Goal: Use online tool/utility: Utilize a website feature to perform a specific function

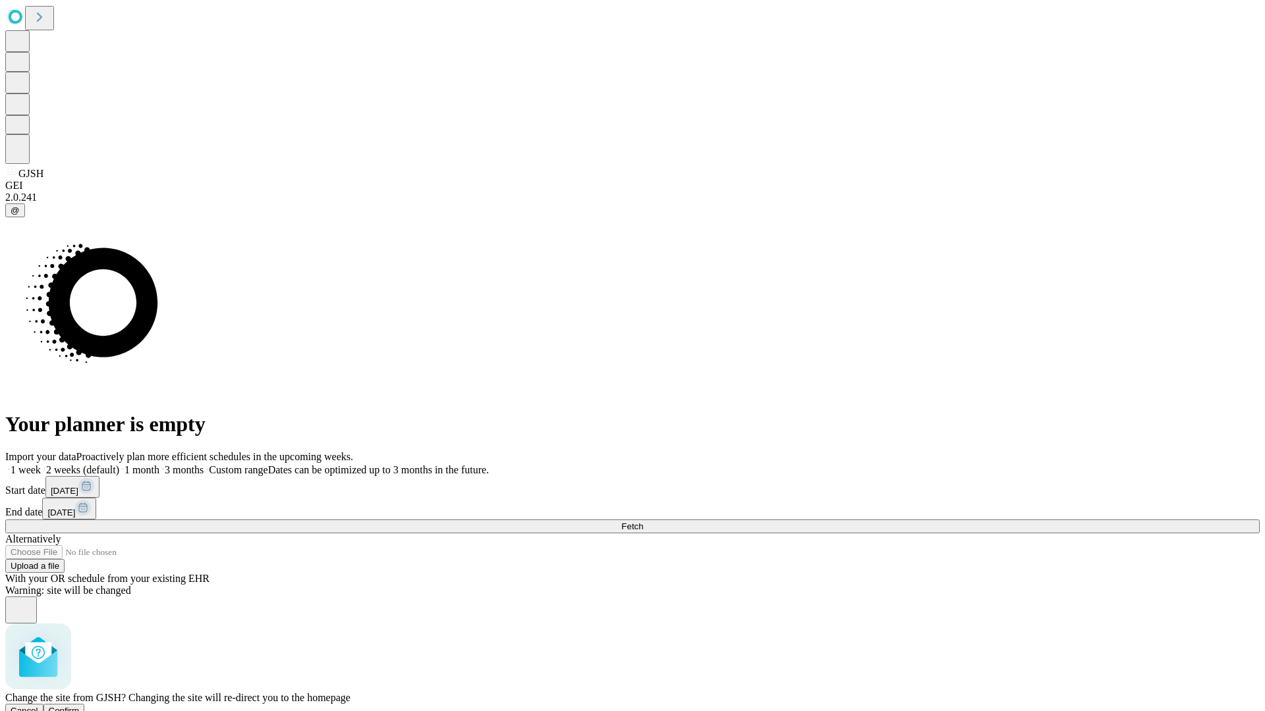
click at [80, 706] on span "Confirm" at bounding box center [64, 711] width 31 height 10
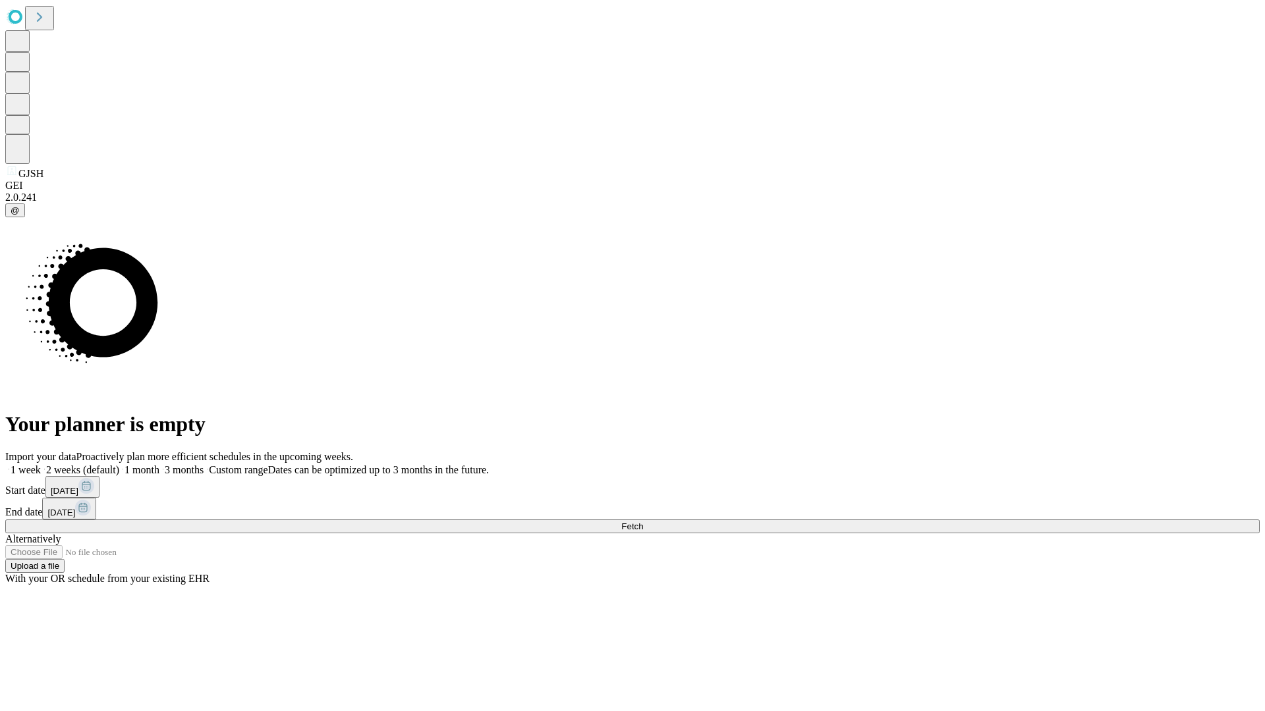
click at [41, 464] on label "1 week" at bounding box center [23, 469] width 36 height 11
click at [643, 522] on span "Fetch" at bounding box center [632, 527] width 22 height 10
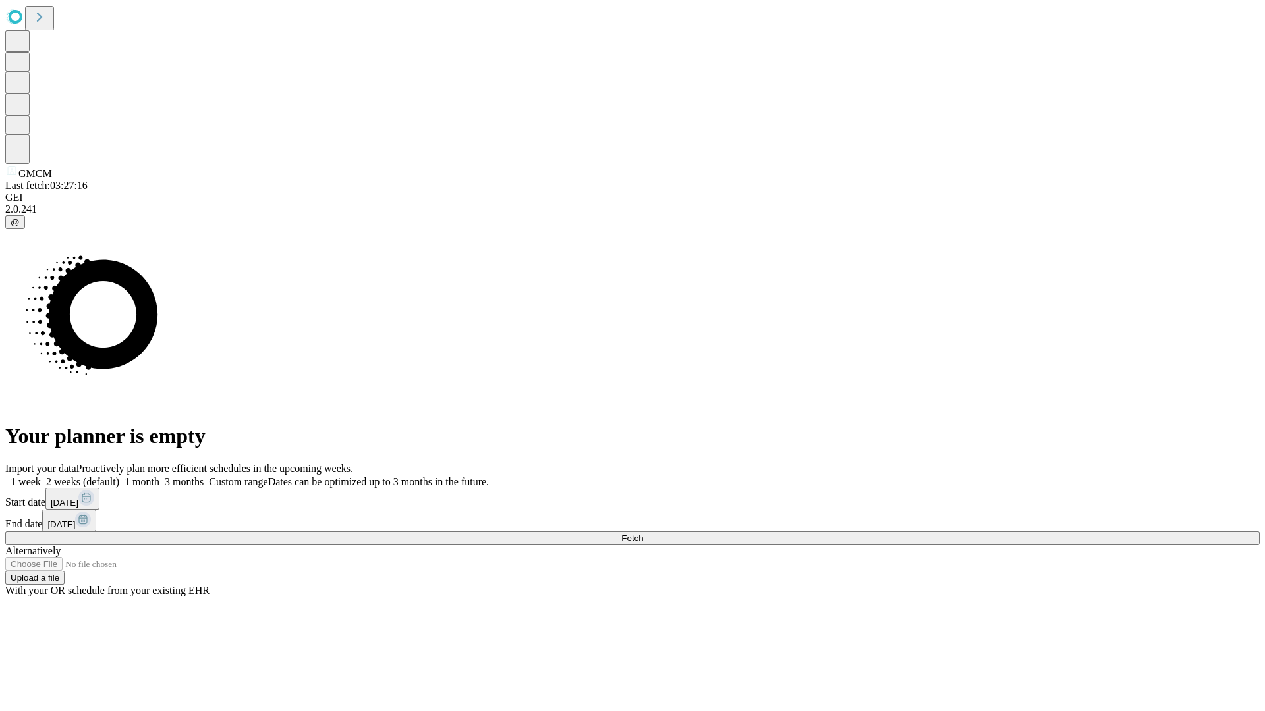
click at [643, 534] on span "Fetch" at bounding box center [632, 539] width 22 height 10
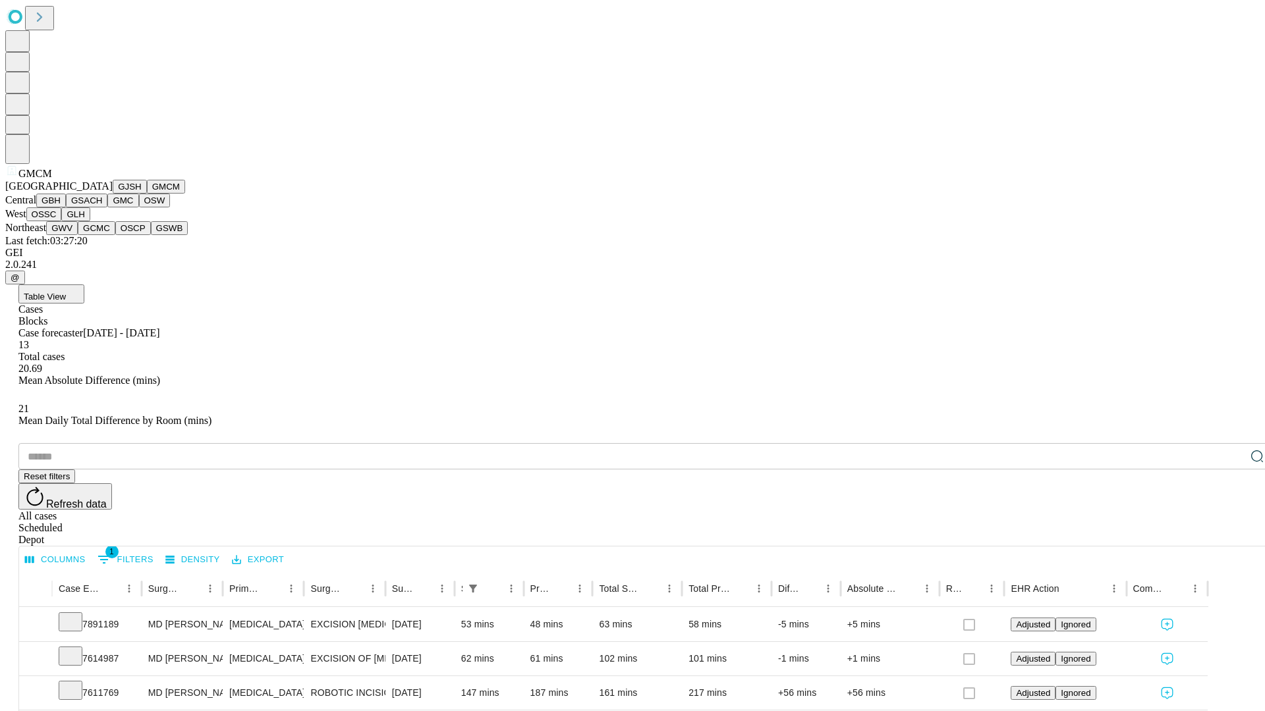
click at [66, 208] on button "GBH" at bounding box center [51, 201] width 30 height 14
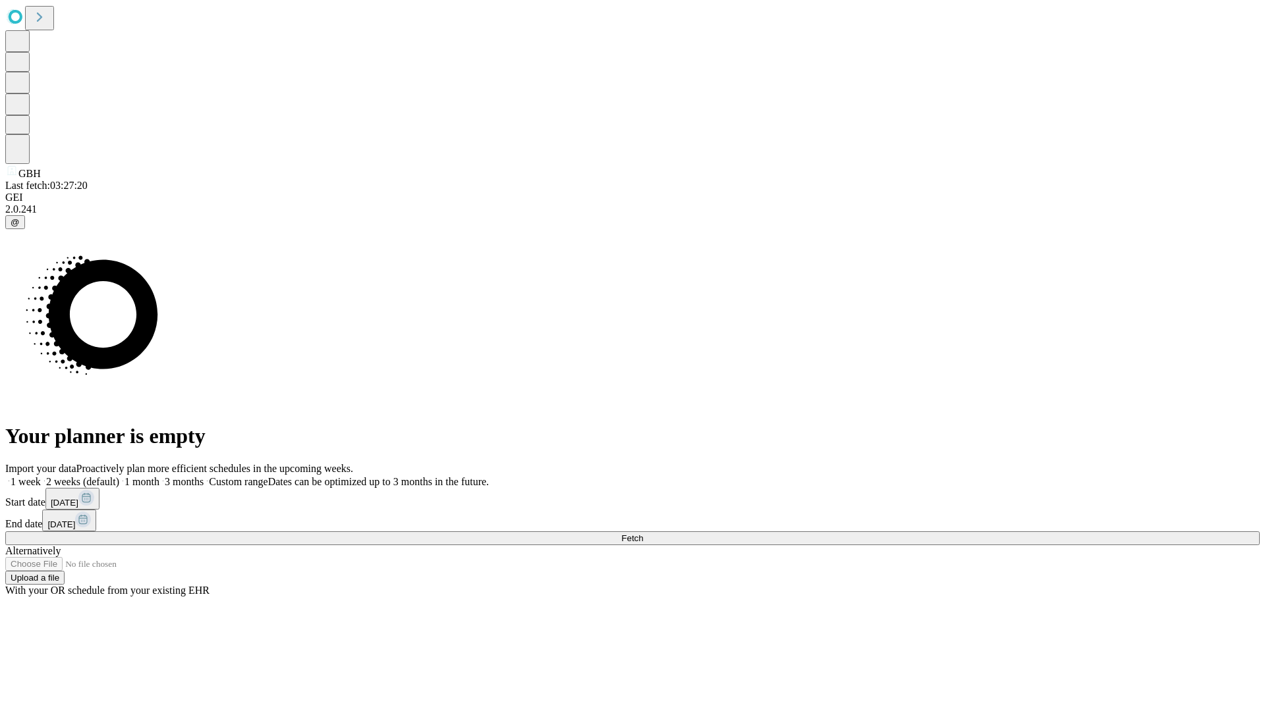
click at [41, 476] on label "1 week" at bounding box center [23, 481] width 36 height 11
click at [643, 534] on span "Fetch" at bounding box center [632, 539] width 22 height 10
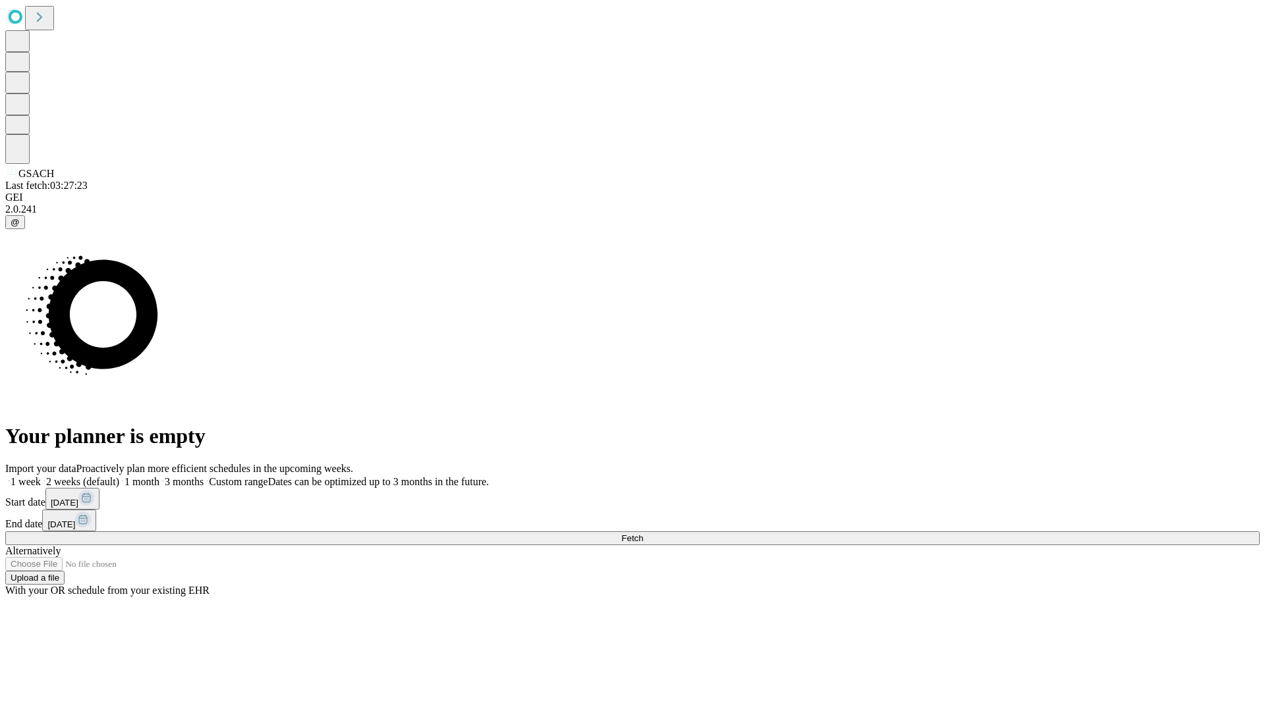
click at [41, 476] on label "1 week" at bounding box center [23, 481] width 36 height 11
click at [643, 534] on span "Fetch" at bounding box center [632, 539] width 22 height 10
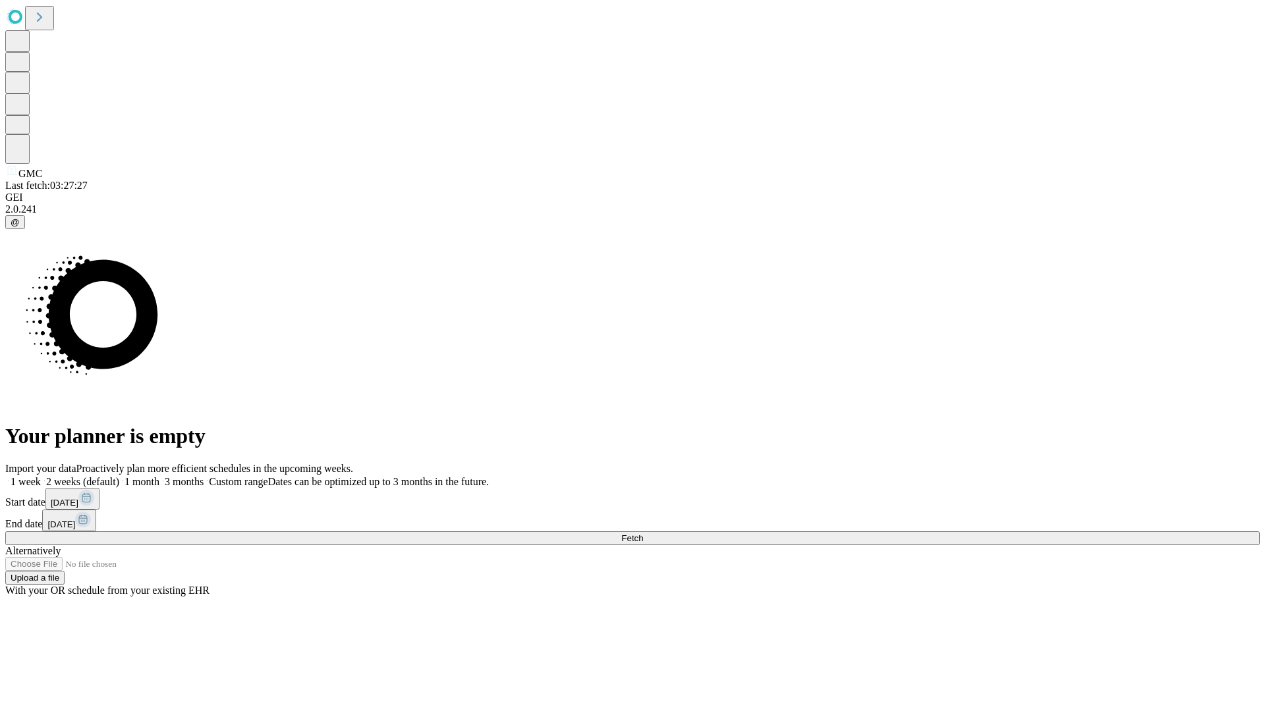
click at [41, 476] on label "1 week" at bounding box center [23, 481] width 36 height 11
click at [643, 534] on span "Fetch" at bounding box center [632, 539] width 22 height 10
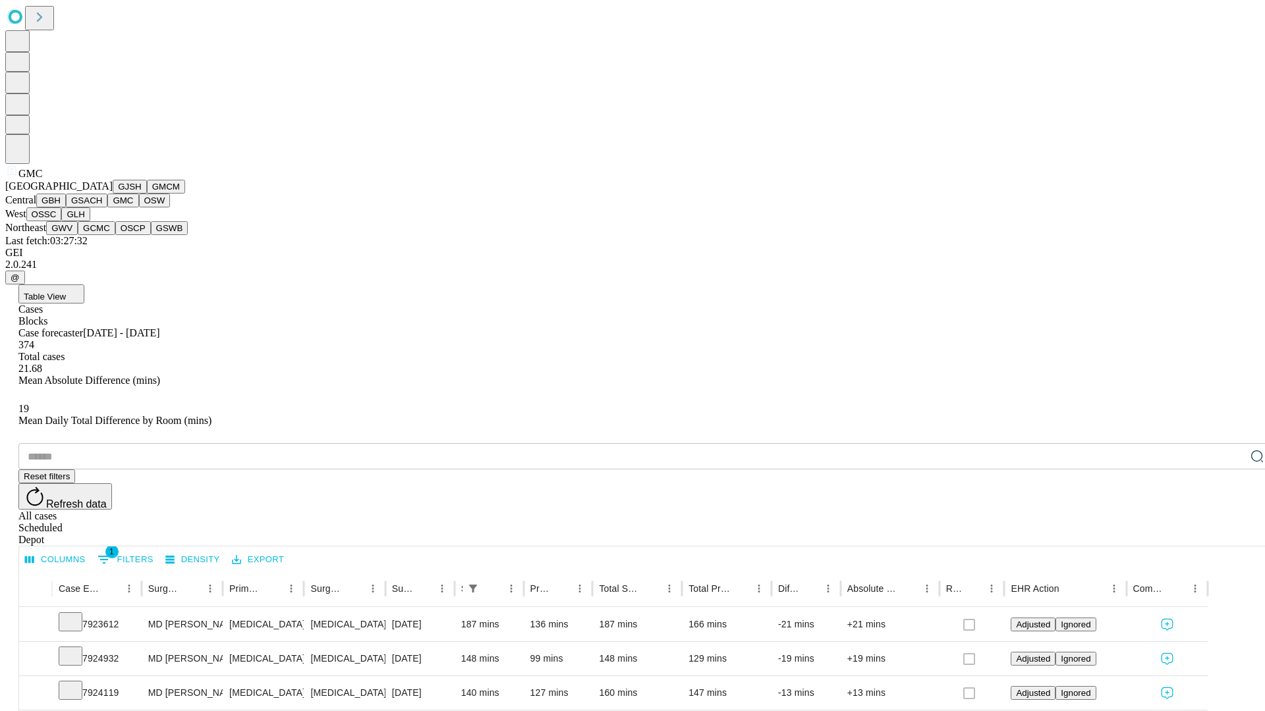
click at [139, 208] on button "OSW" at bounding box center [155, 201] width 32 height 14
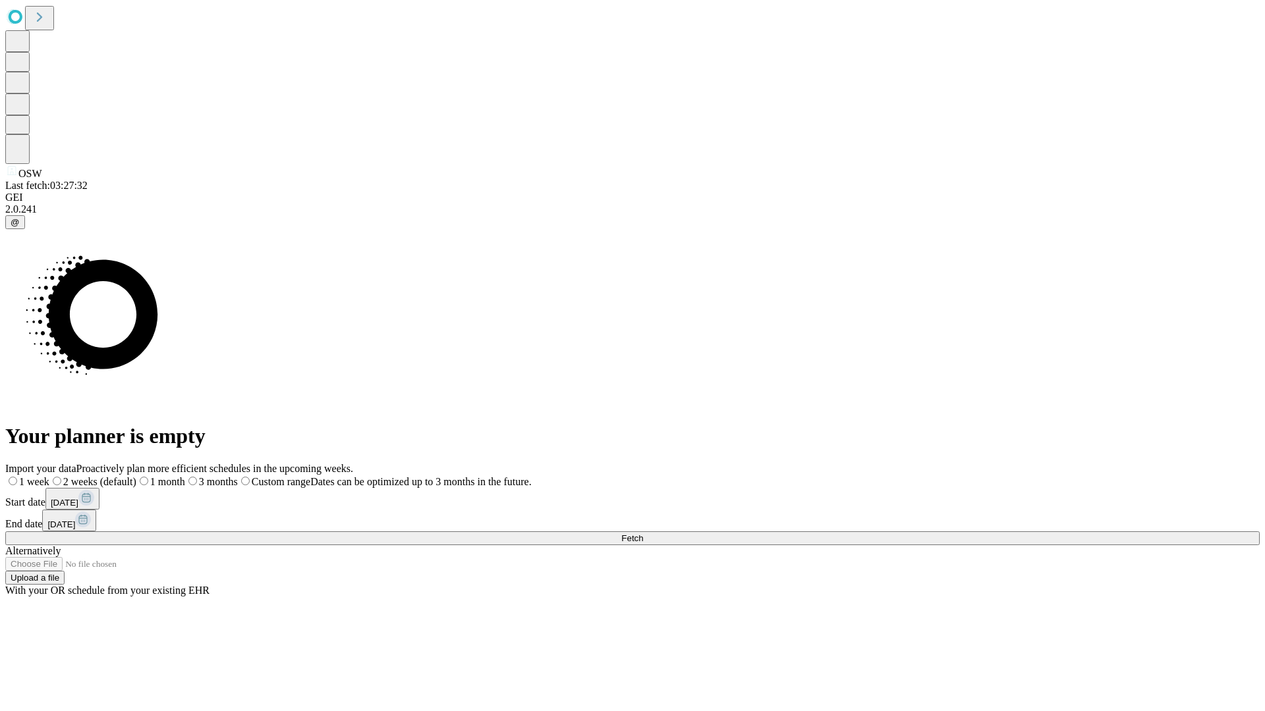
click at [643, 534] on span "Fetch" at bounding box center [632, 539] width 22 height 10
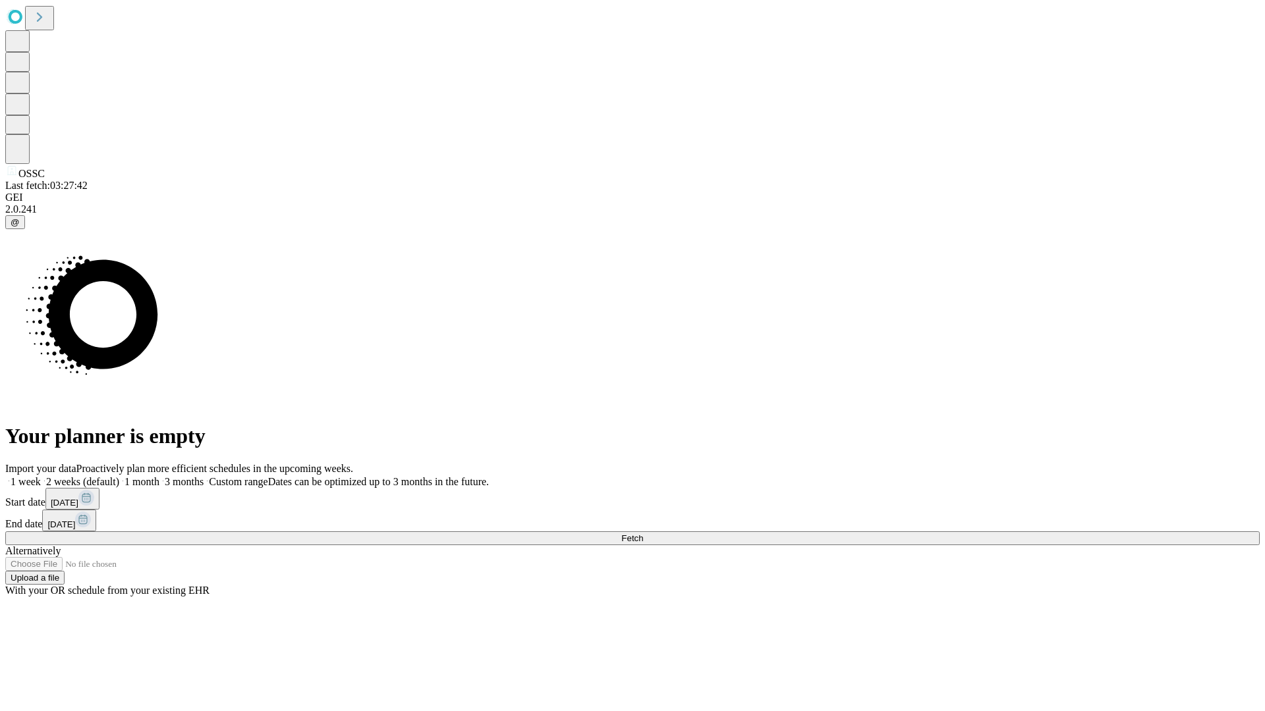
click at [41, 476] on label "1 week" at bounding box center [23, 481] width 36 height 11
click at [643, 534] on span "Fetch" at bounding box center [632, 539] width 22 height 10
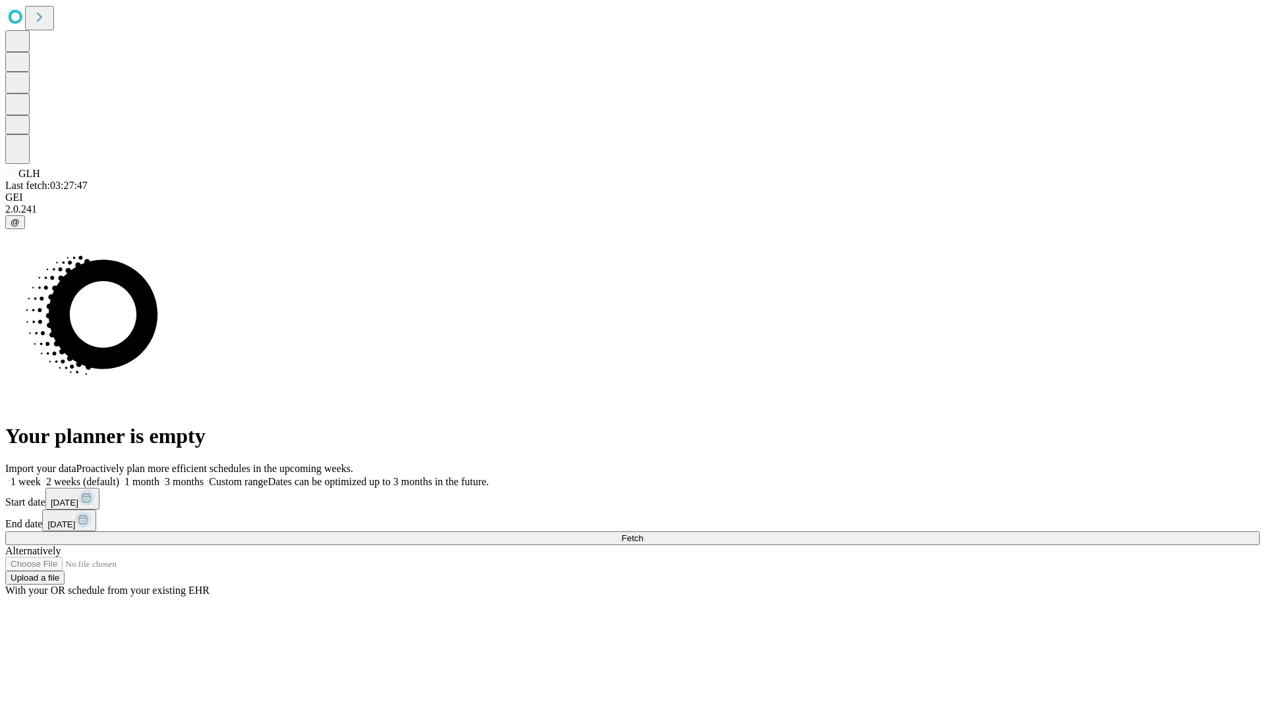
click at [41, 476] on label "1 week" at bounding box center [23, 481] width 36 height 11
click at [643, 534] on span "Fetch" at bounding box center [632, 539] width 22 height 10
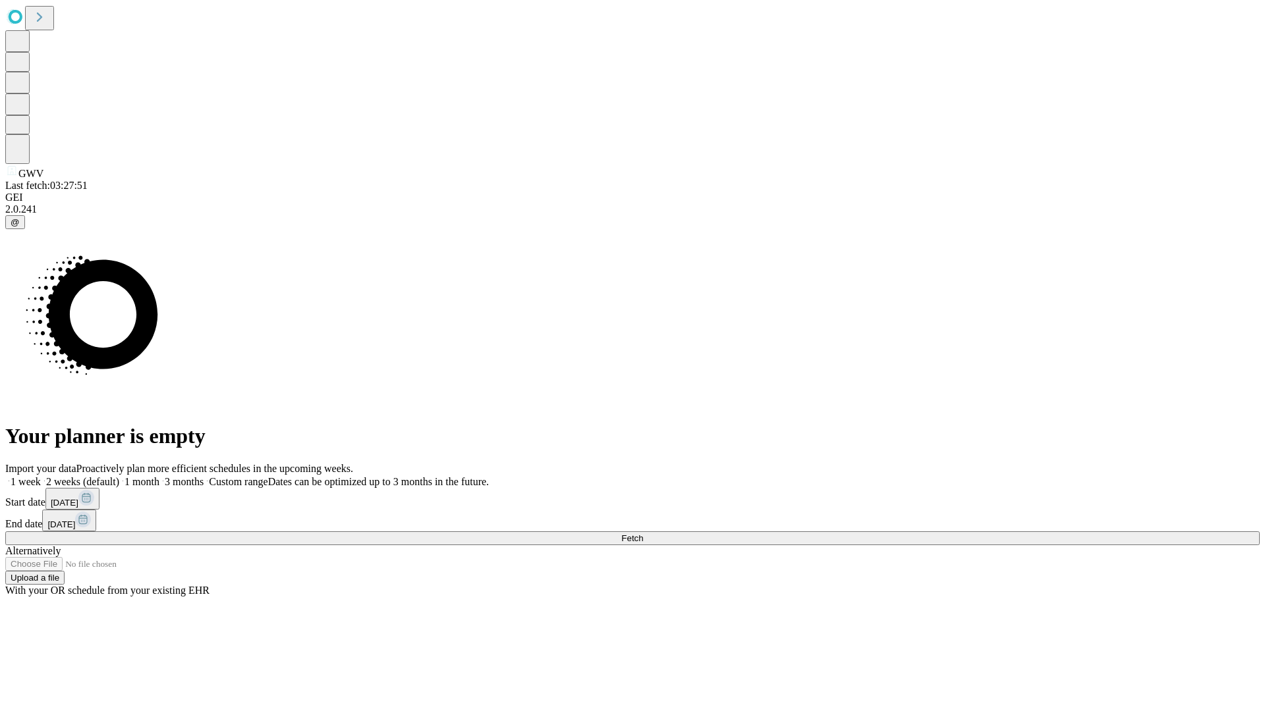
click at [41, 476] on label "1 week" at bounding box center [23, 481] width 36 height 11
click at [643, 534] on span "Fetch" at bounding box center [632, 539] width 22 height 10
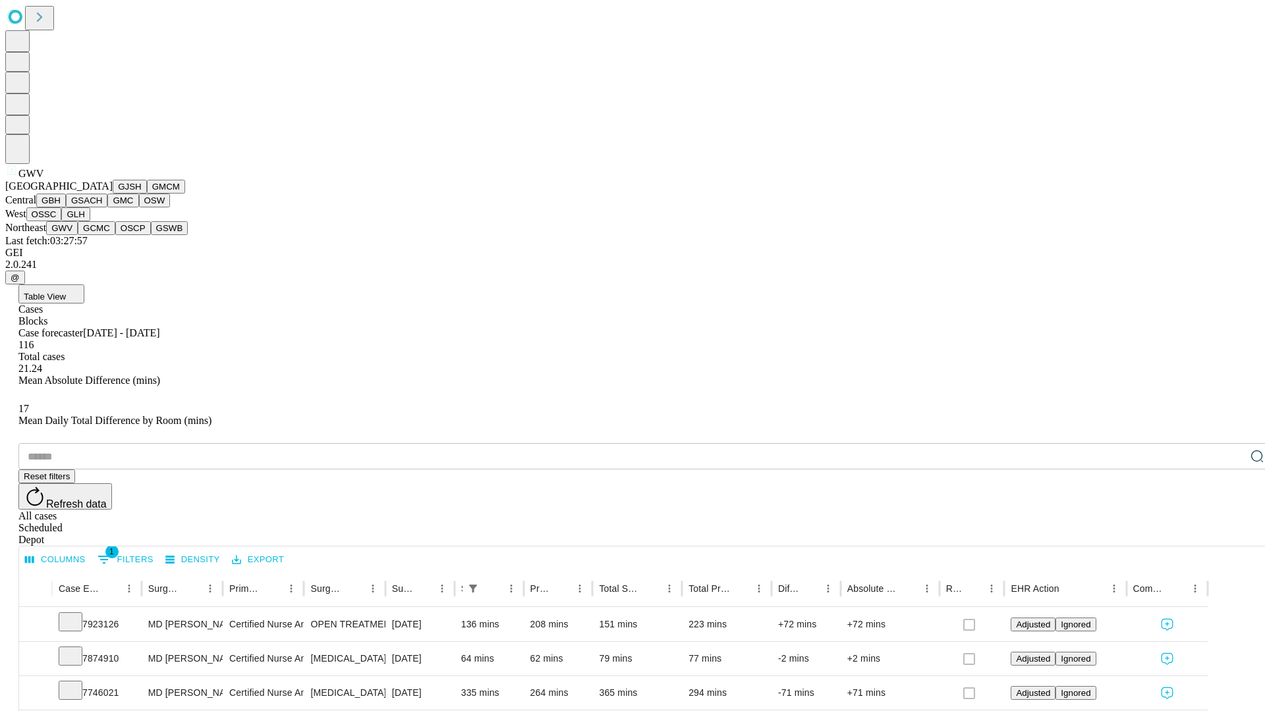
click at [102, 235] on button "GCMC" at bounding box center [97, 228] width 38 height 14
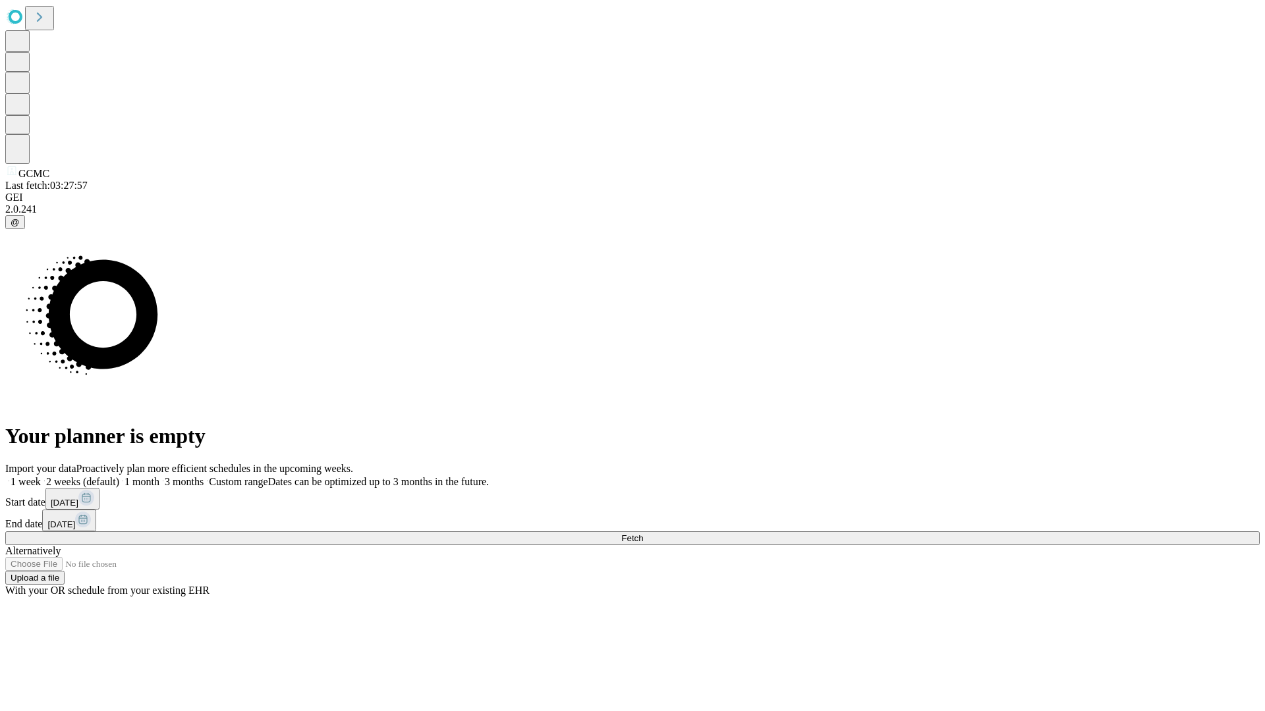
click at [41, 476] on label "1 week" at bounding box center [23, 481] width 36 height 11
click at [643, 534] on span "Fetch" at bounding box center [632, 539] width 22 height 10
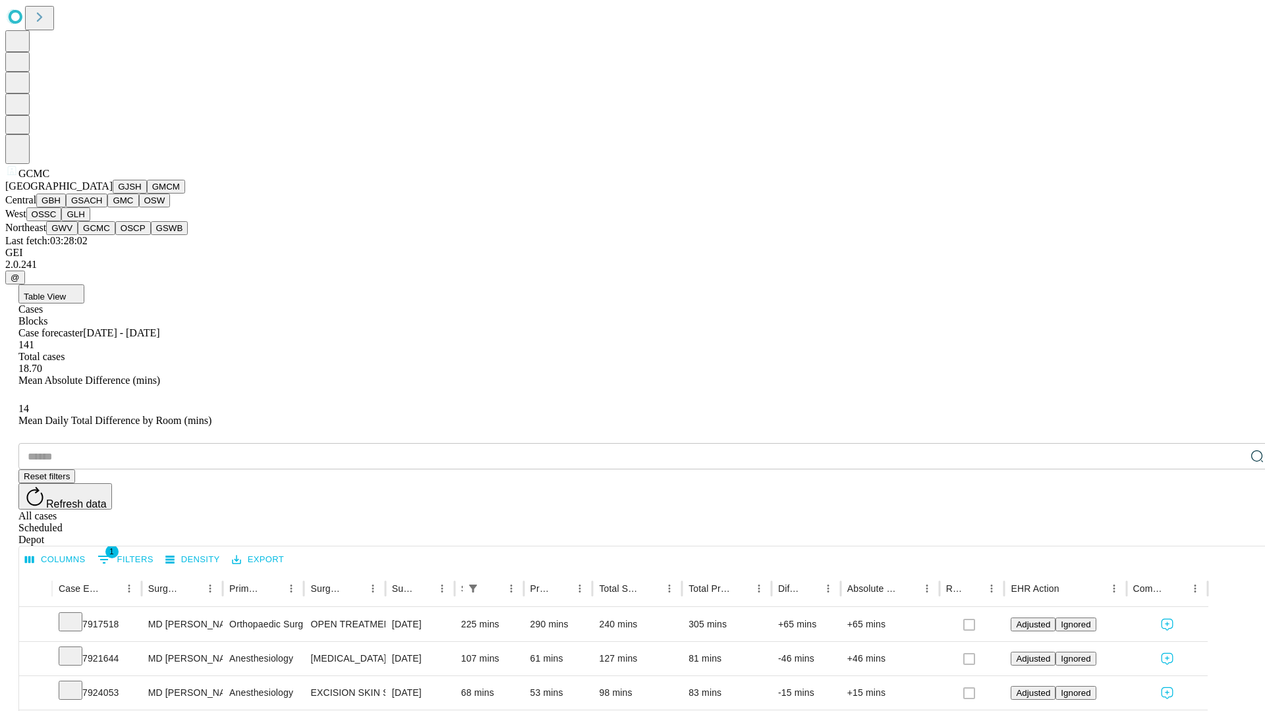
click at [115, 235] on button "OSCP" at bounding box center [133, 228] width 36 height 14
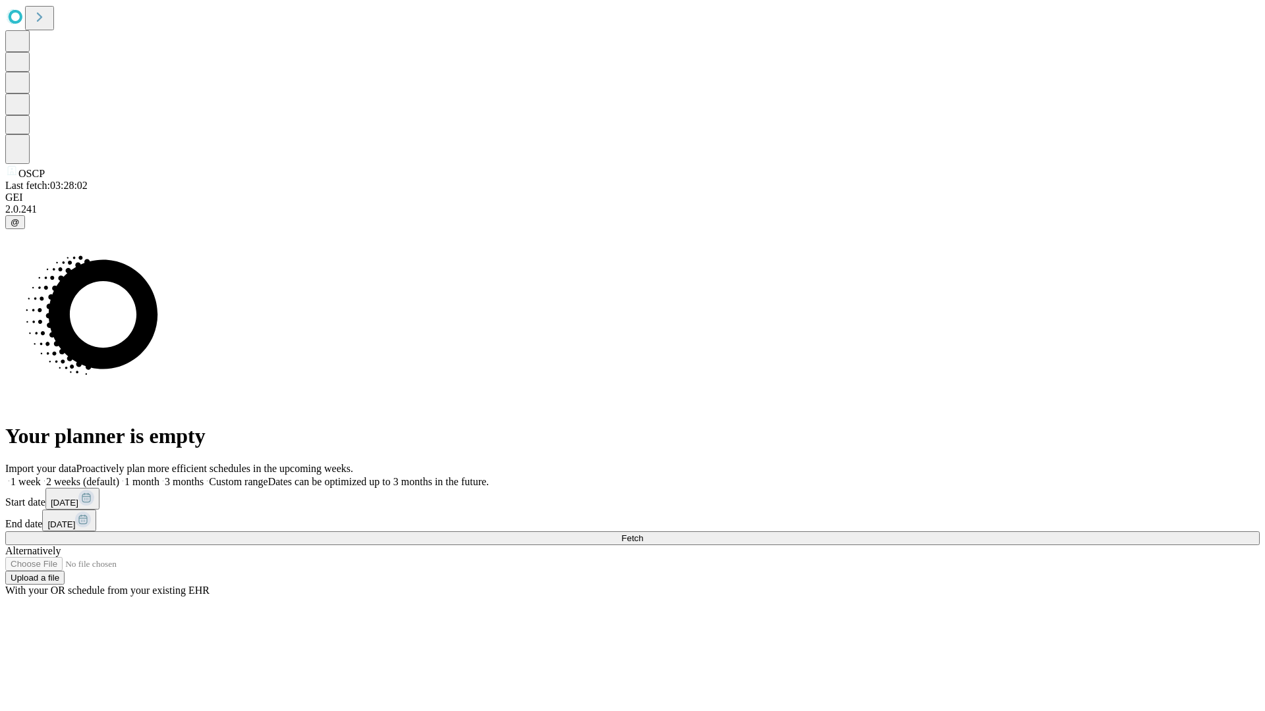
click at [643, 534] on span "Fetch" at bounding box center [632, 539] width 22 height 10
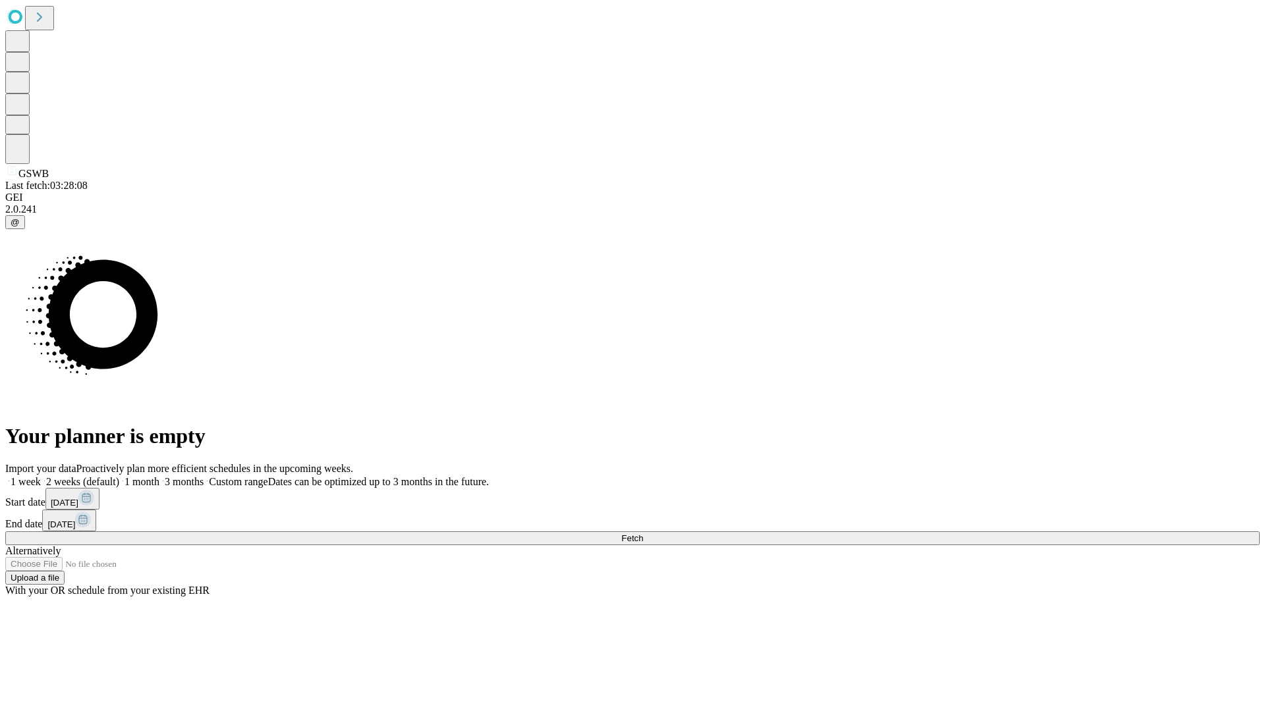
click at [41, 476] on label "1 week" at bounding box center [23, 481] width 36 height 11
click at [643, 534] on span "Fetch" at bounding box center [632, 539] width 22 height 10
